Goal: Information Seeking & Learning: Learn about a topic

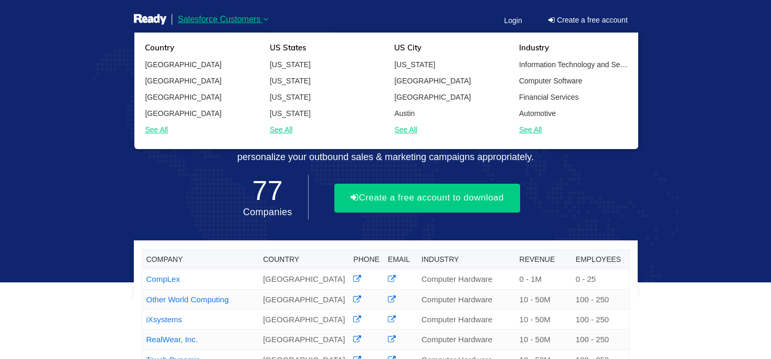
click at [281, 130] on link "See All" at bounding box center [324, 129] width 125 height 13
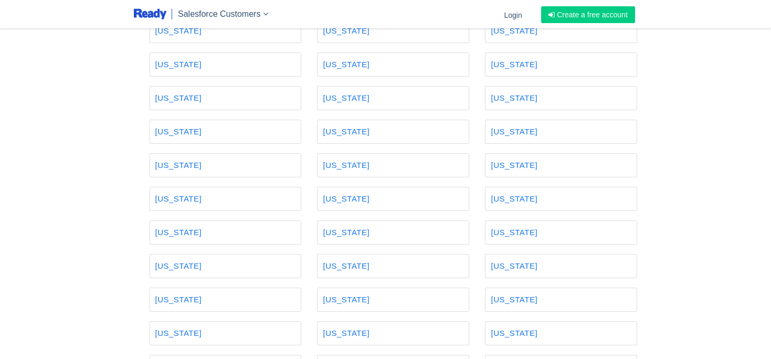
scroll to position [415, 0]
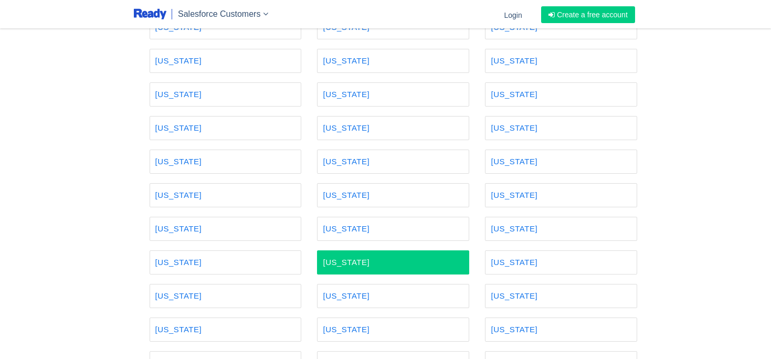
click at [336, 257] on link "Utah" at bounding box center [393, 262] width 152 height 24
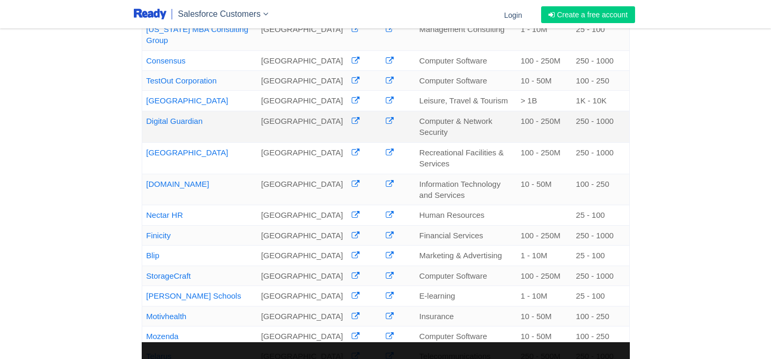
scroll to position [235, 0]
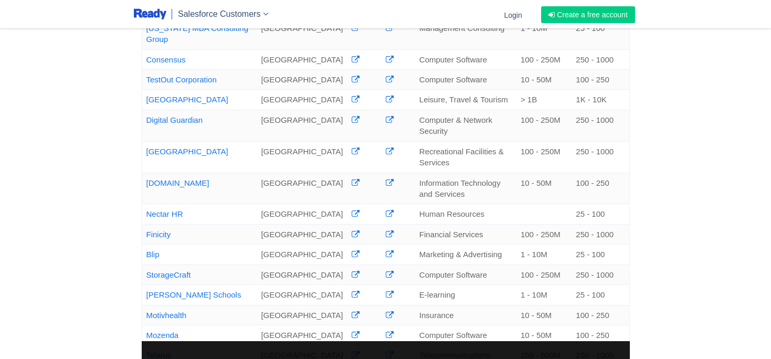
click at [117, 265] on div "Company Country Phone Email Industry Revenue Employees University of Utah Profe…" at bounding box center [385, 158] width 771 height 787
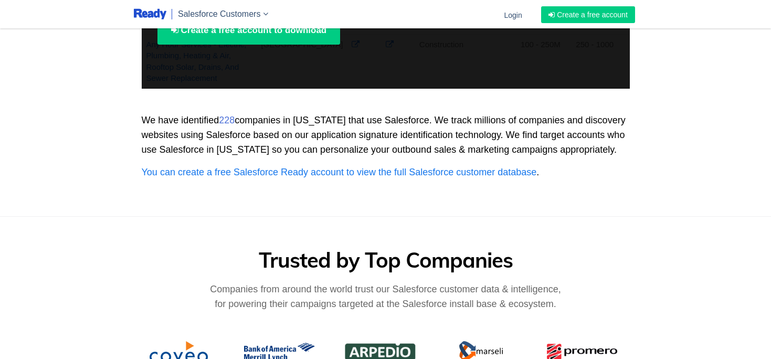
scroll to position [0, 0]
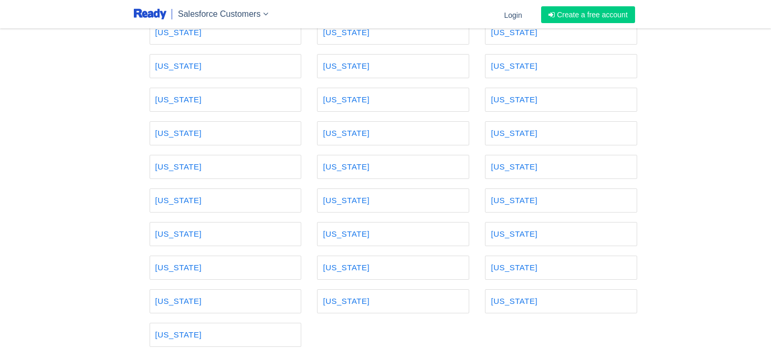
scroll to position [545, 0]
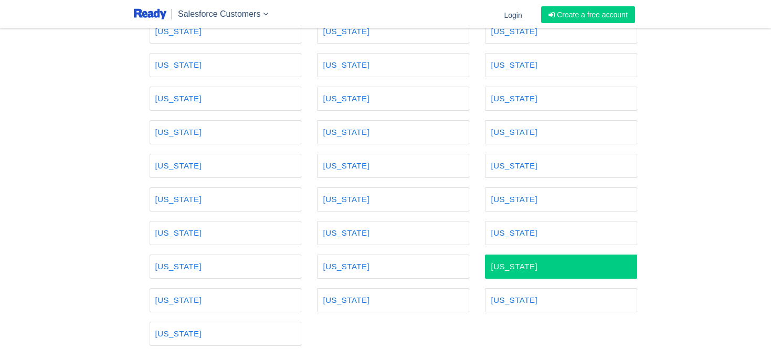
click at [498, 262] on link "[US_STATE]" at bounding box center [561, 266] width 152 height 24
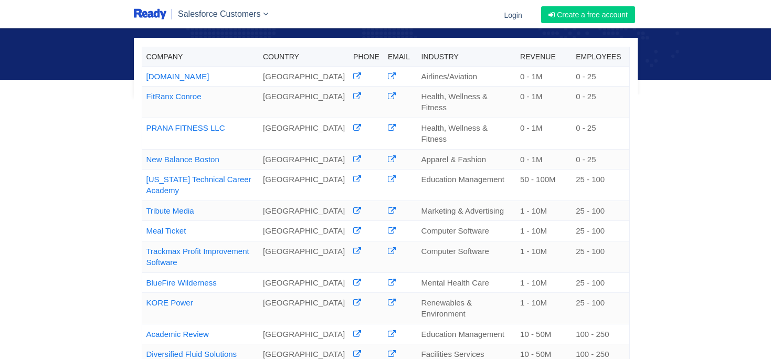
scroll to position [141, 0]
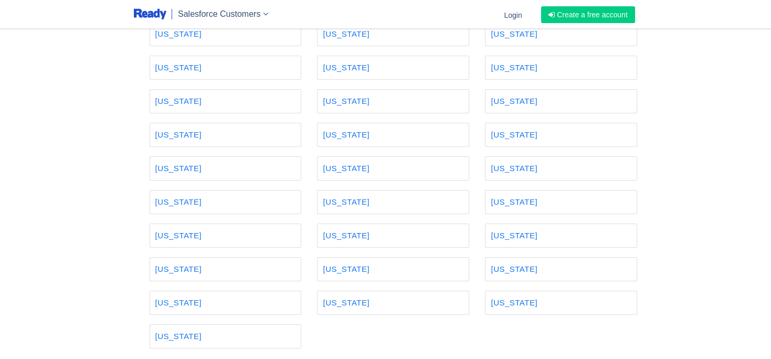
scroll to position [542, 0]
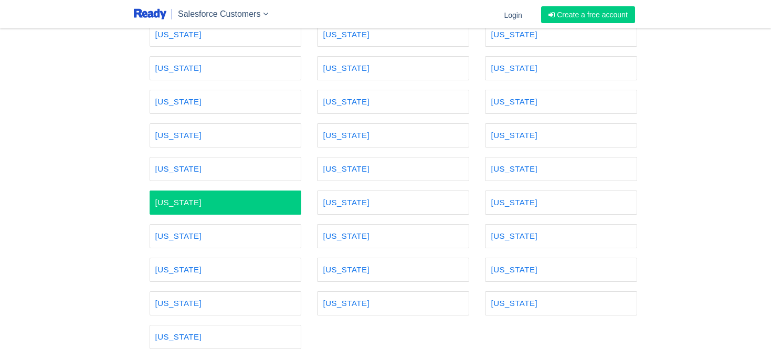
click at [226, 207] on link "[US_STATE]" at bounding box center [226, 202] width 152 height 24
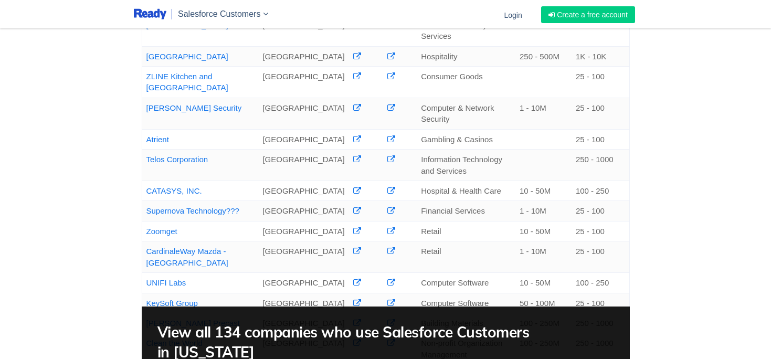
scroll to position [248, 0]
